Goal: Information Seeking & Learning: Learn about a topic

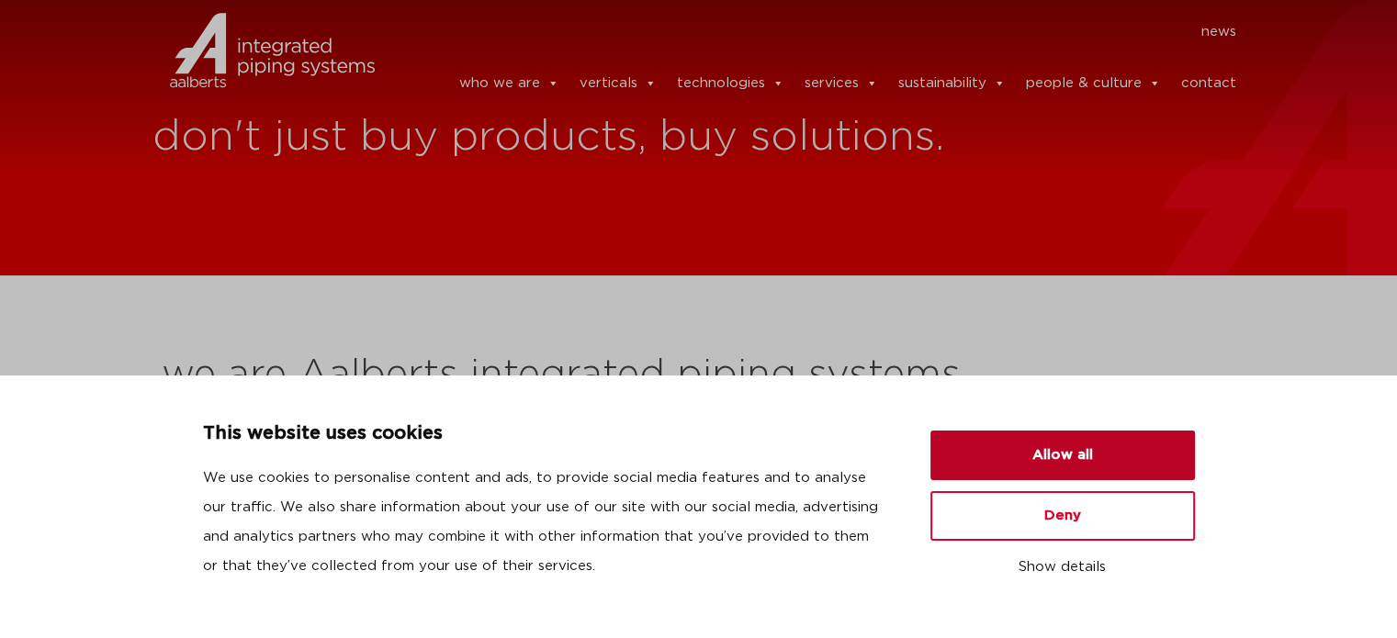
click at [1101, 466] on button "Allow all" at bounding box center [1063, 456] width 265 height 50
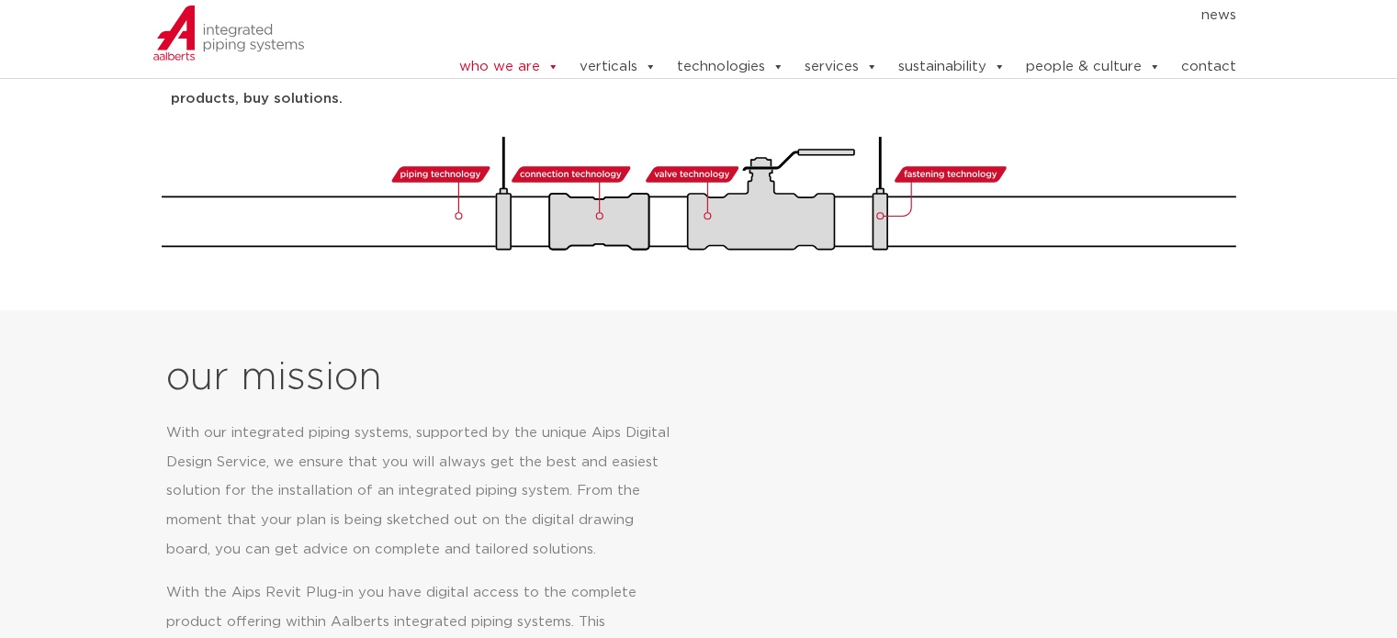
scroll to position [459, 0]
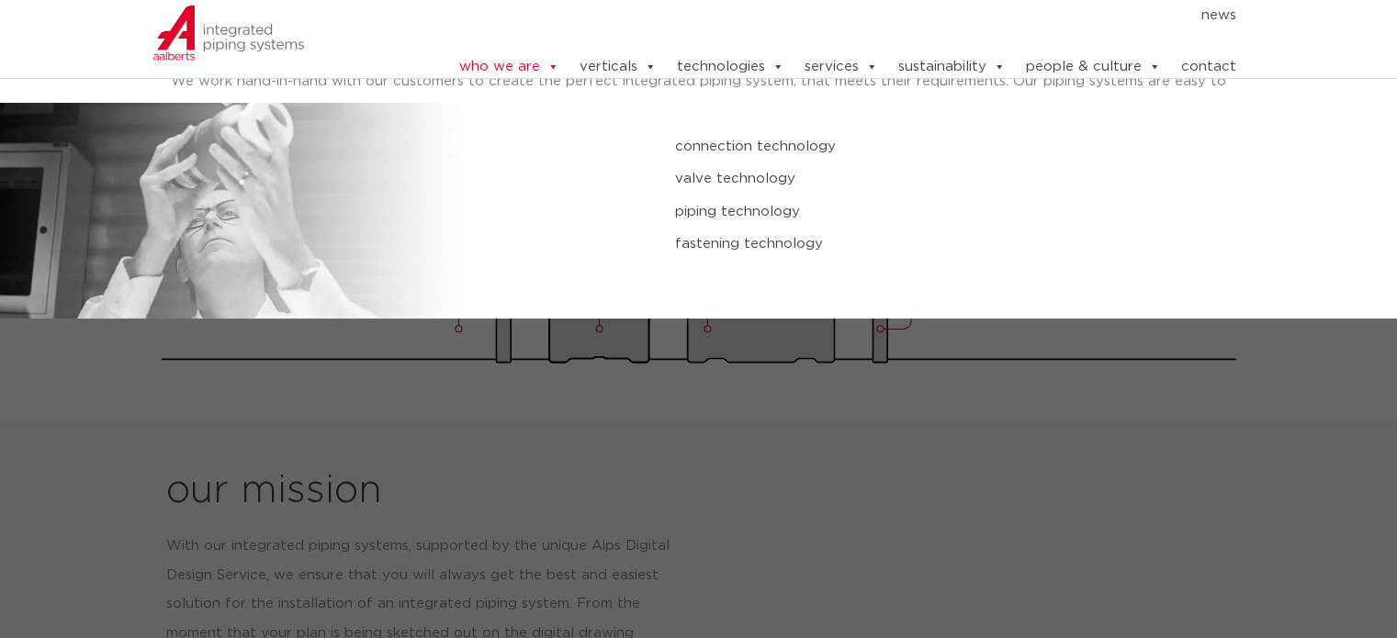
click at [757, 203] on link "piping technology" at bounding box center [937, 212] width 525 height 24
